Goal: Task Accomplishment & Management: Manage account settings

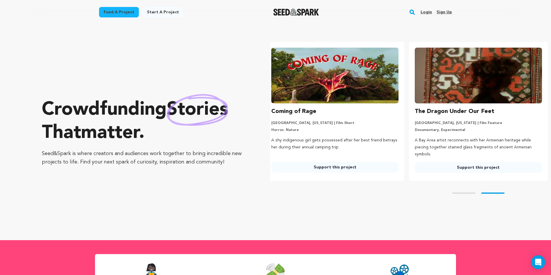
scroll to position [0, 148]
click at [427, 14] on link "Login" at bounding box center [426, 12] width 11 height 9
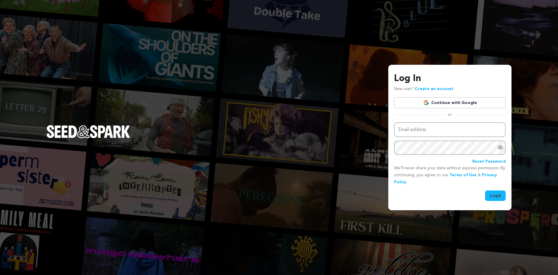
click at [473, 101] on link "Continue with Google" at bounding box center [450, 102] width 112 height 11
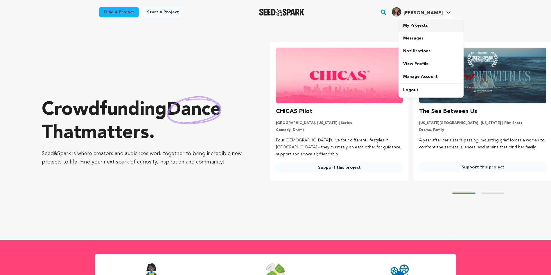
click at [367, 21] on link "My Projects" at bounding box center [431, 25] width 65 height 13
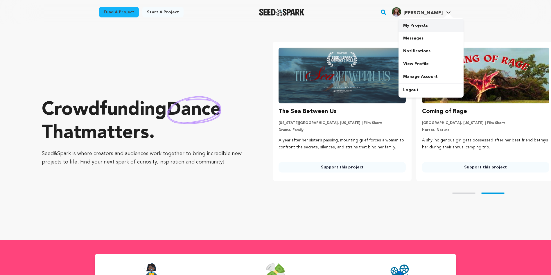
scroll to position [0, 148]
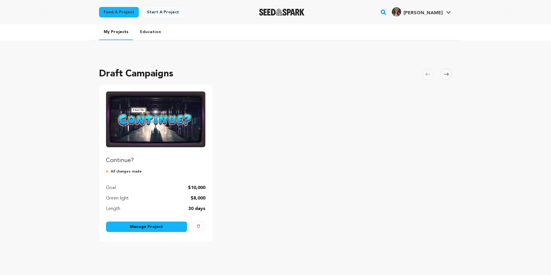
click at [160, 227] on link "Manage Project" at bounding box center [146, 227] width 81 height 10
